Goal: Information Seeking & Learning: Learn about a topic

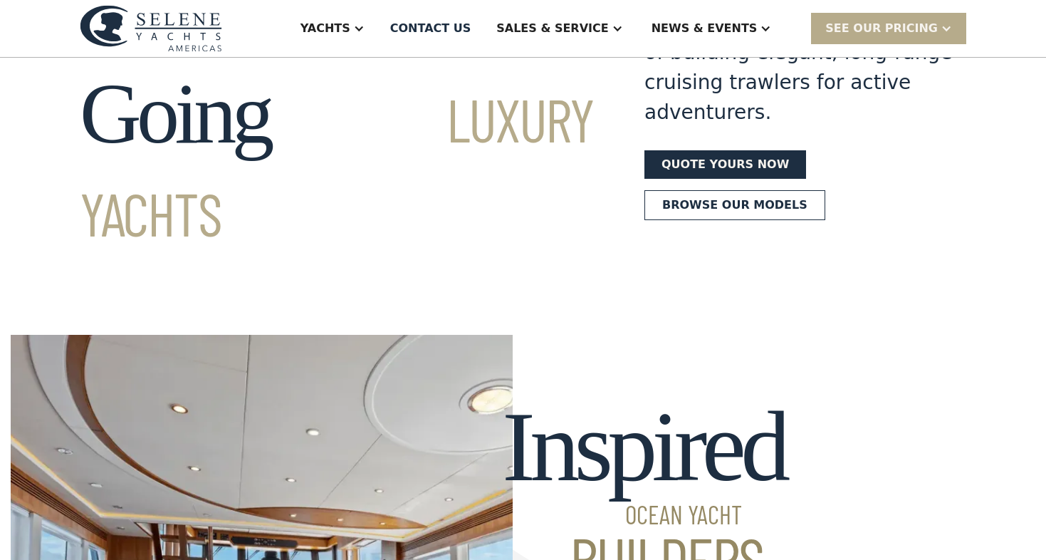
scroll to position [136, 0]
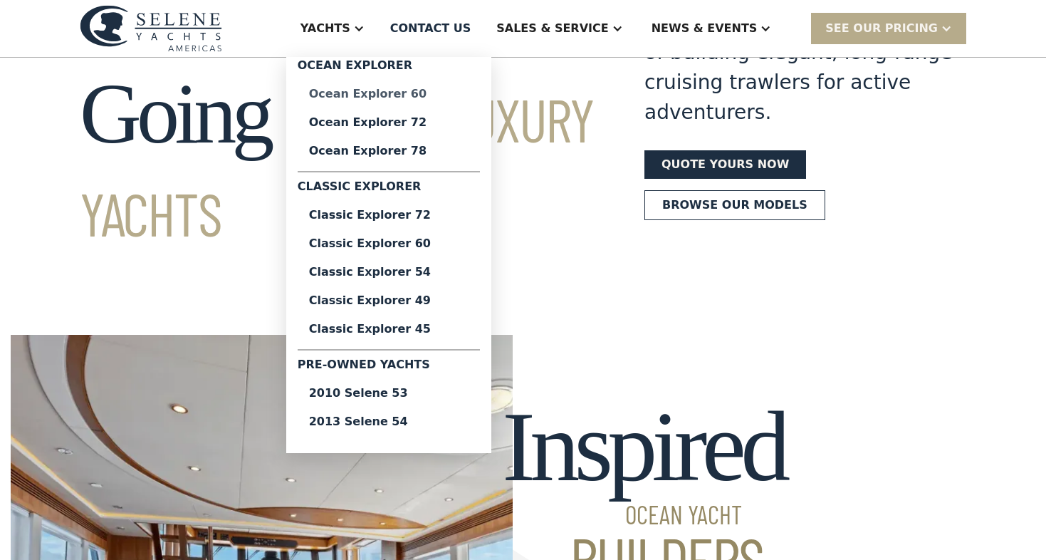
click at [420, 96] on div "Ocean Explorer 60" at bounding box center [389, 93] width 160 height 11
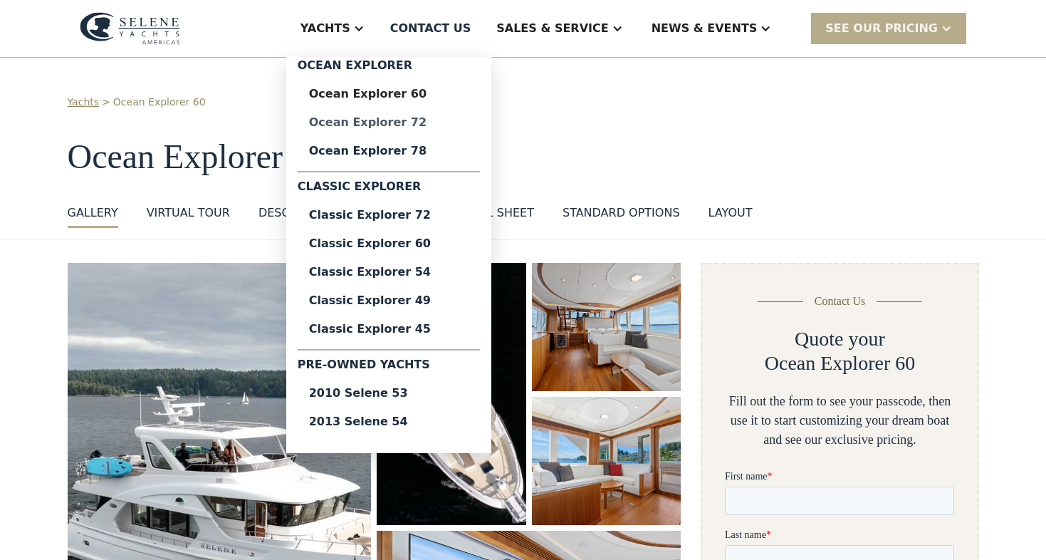
click at [399, 130] on link "Ocean Explorer 72" at bounding box center [389, 122] width 182 height 28
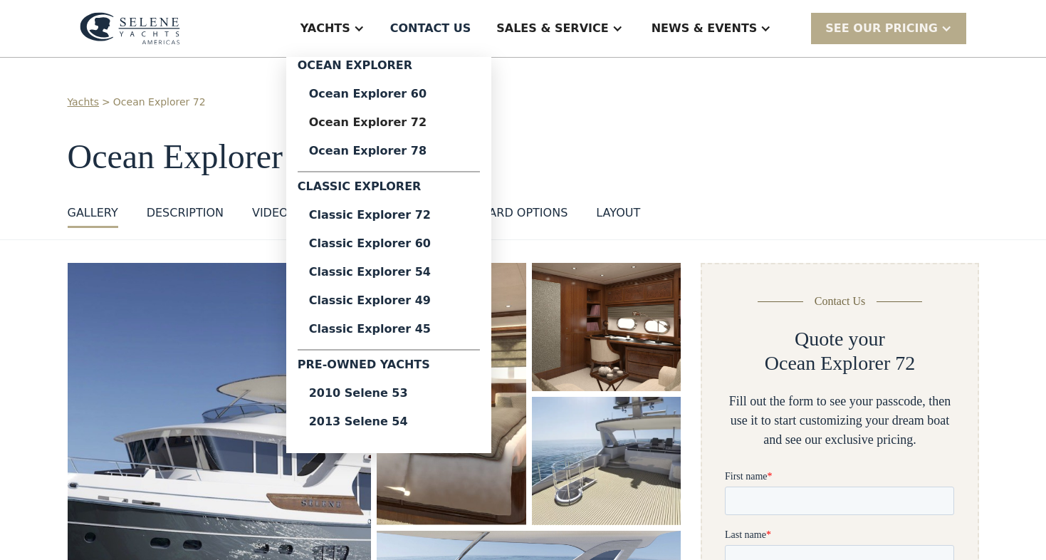
click at [350, 33] on div "Yachts" at bounding box center [326, 28] width 50 height 17
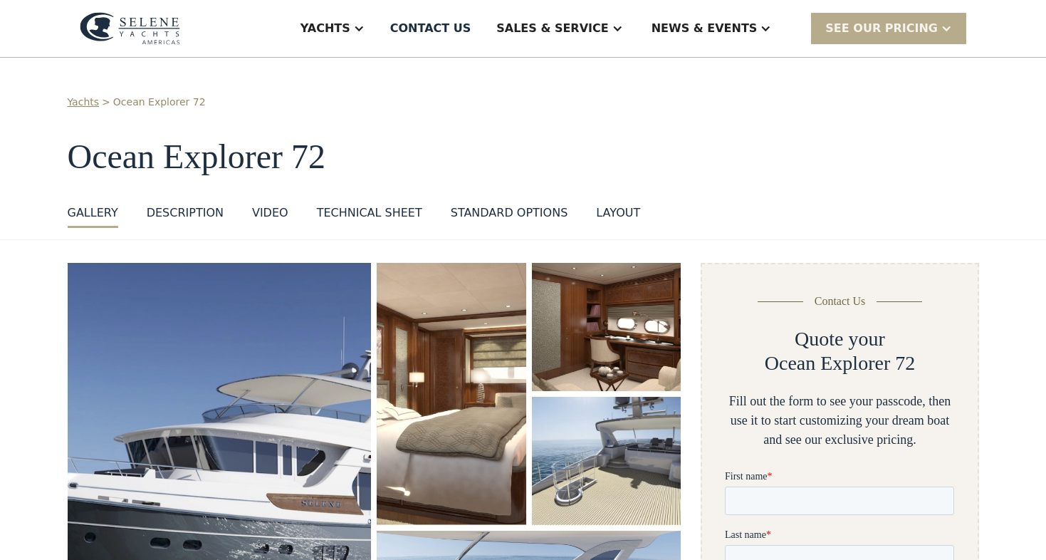
click at [379, 47] on div "Yachts" at bounding box center [332, 28] width 93 height 57
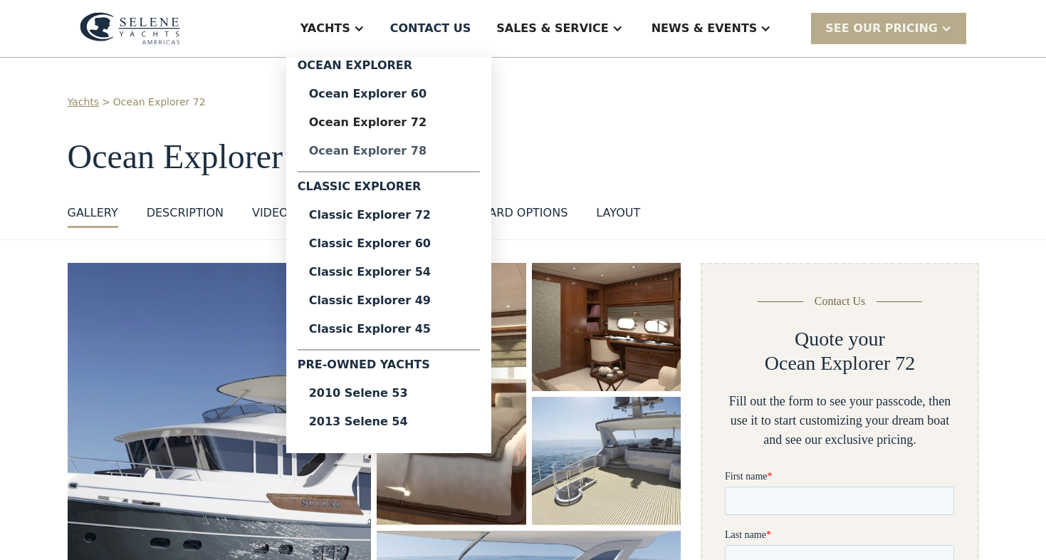
click at [396, 157] on link "Ocean Explorer 78" at bounding box center [389, 151] width 182 height 28
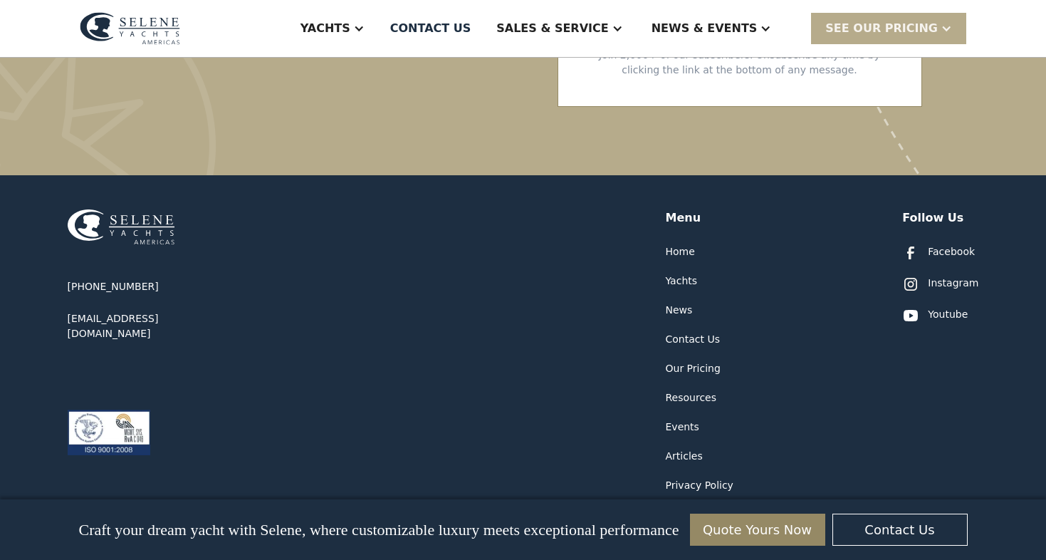
scroll to position [3587, 0]
